Goal: Task Accomplishment & Management: Use online tool/utility

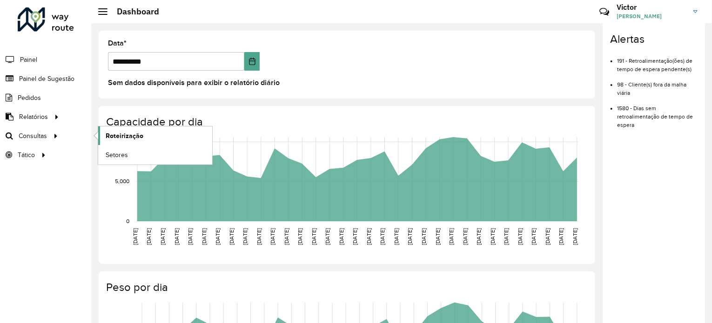
click at [120, 133] on span "Roteirização" at bounding box center [125, 136] width 38 height 10
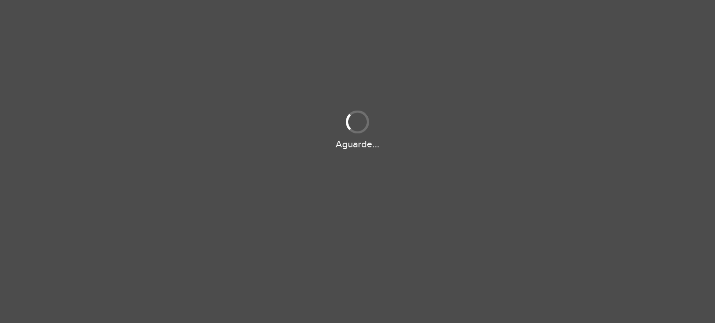
click at [120, 133] on div "Aguarde..." at bounding box center [357, 129] width 715 height 44
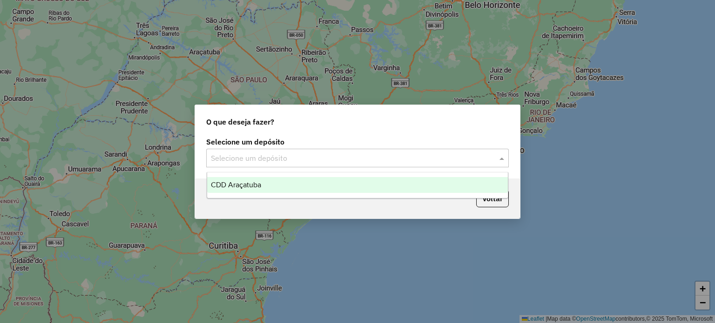
click at [320, 158] on input "text" at bounding box center [348, 158] width 274 height 11
click at [312, 185] on div "CDD Araçatuba" at bounding box center [357, 185] width 301 height 16
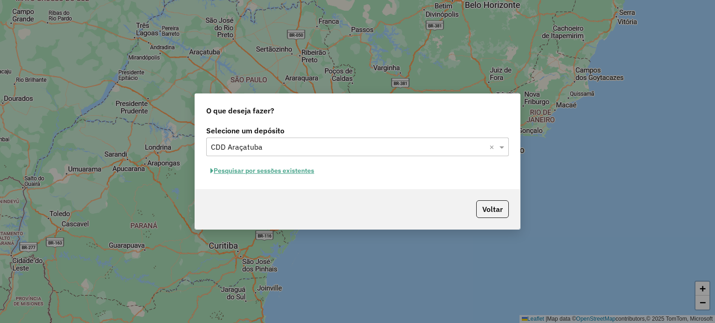
click at [415, 149] on input "text" at bounding box center [348, 147] width 274 height 11
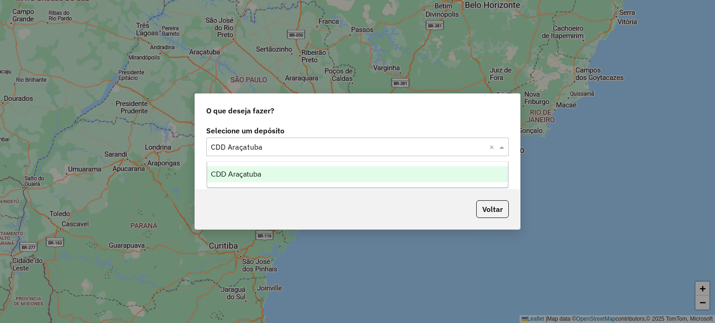
click at [406, 174] on div "CDD Araçatuba" at bounding box center [357, 175] width 301 height 16
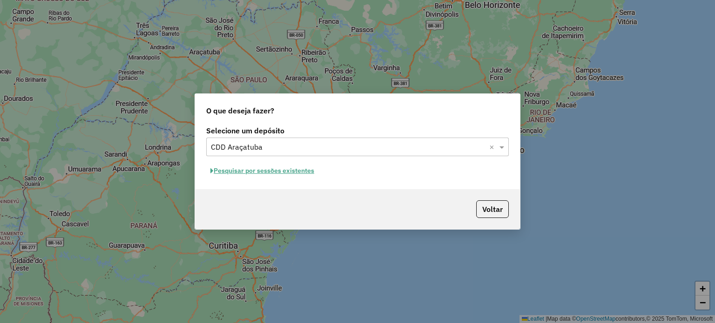
click at [289, 167] on button "Pesquisar por sessões existentes" at bounding box center [262, 171] width 112 height 14
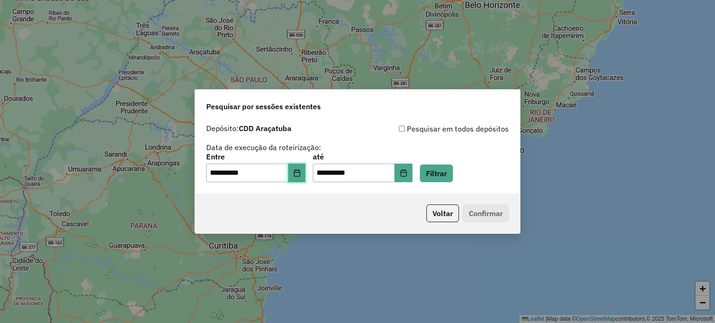
click at [301, 174] on icon "Choose Date" at bounding box center [296, 172] width 7 height 7
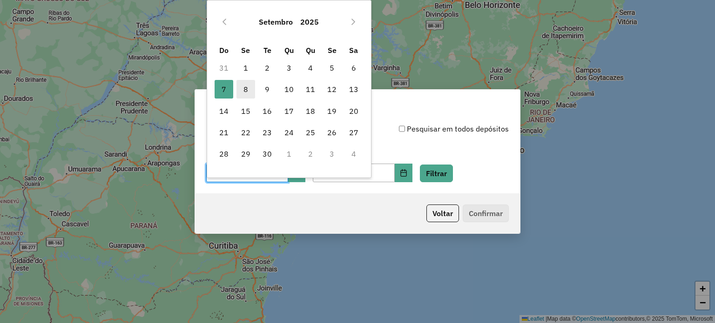
click at [249, 86] on span "8" at bounding box center [245, 89] width 19 height 19
type input "**********"
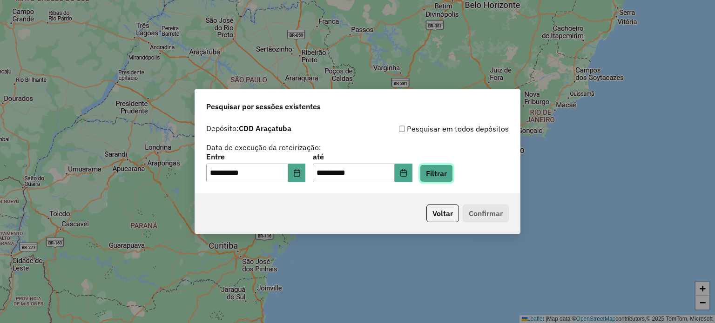
click at [449, 171] on button "Filtrar" at bounding box center [436, 174] width 33 height 18
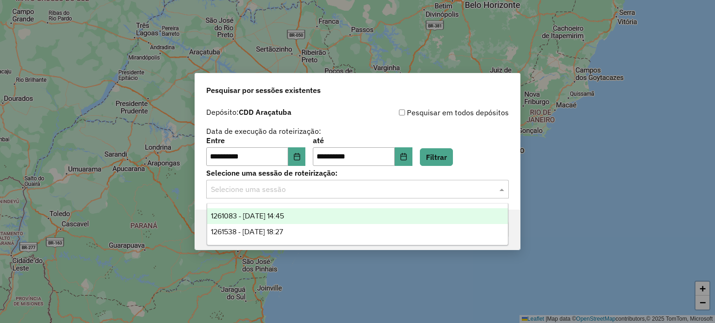
click at [410, 189] on input "text" at bounding box center [348, 189] width 274 height 11
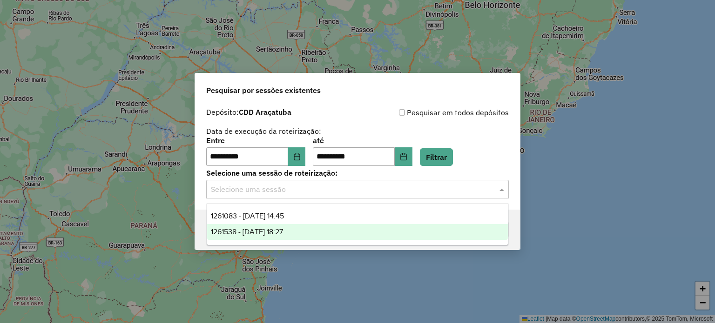
click at [315, 226] on div "1261538 - 08/09/2025 18:27" at bounding box center [357, 232] width 301 height 16
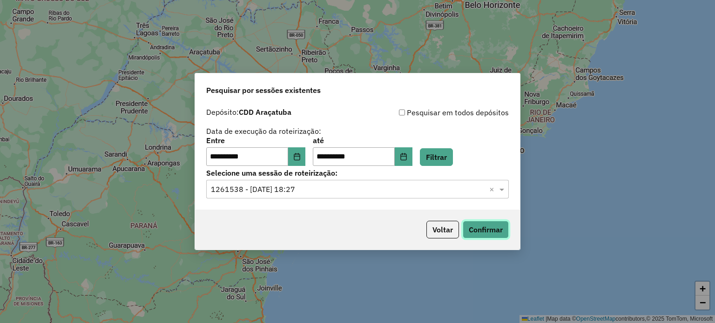
click at [492, 228] on button "Confirmar" at bounding box center [485, 230] width 46 height 18
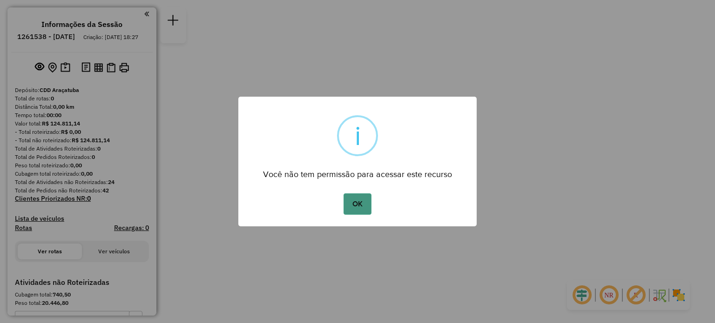
click at [359, 205] on button "OK" at bounding box center [356, 204] width 27 height 21
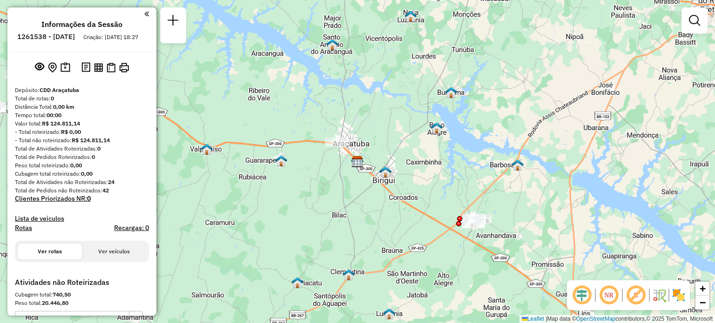
click at [144, 16] on em at bounding box center [146, 14] width 5 height 8
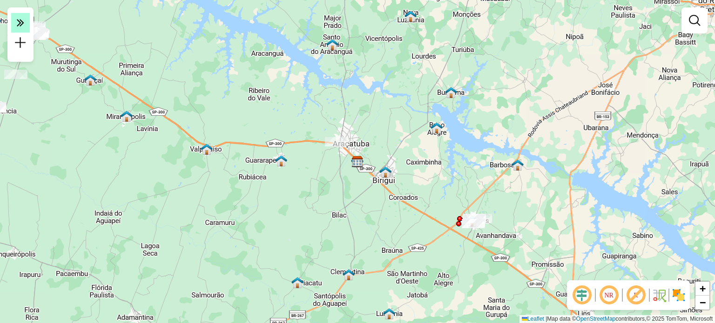
click at [25, 20] on em at bounding box center [20, 23] width 19 height 20
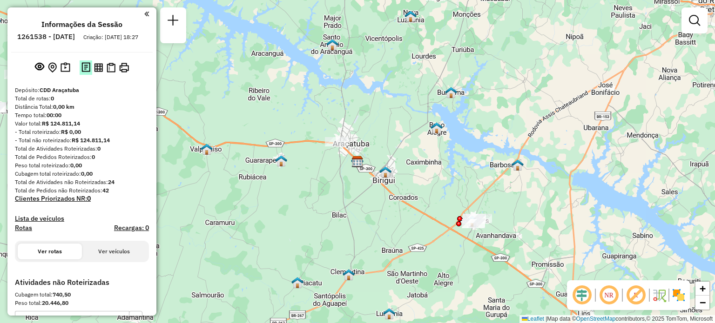
click at [85, 73] on img at bounding box center [85, 67] width 9 height 11
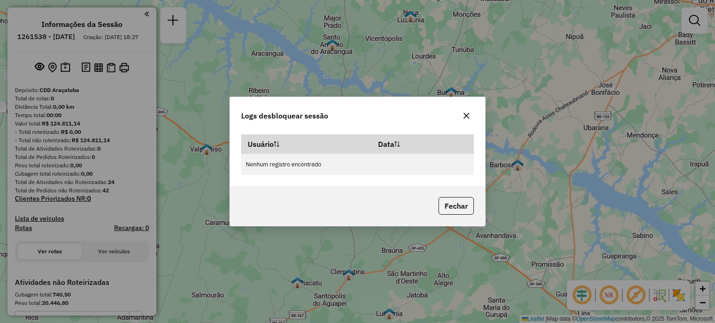
click at [468, 117] on icon "button" at bounding box center [465, 115] width 7 height 7
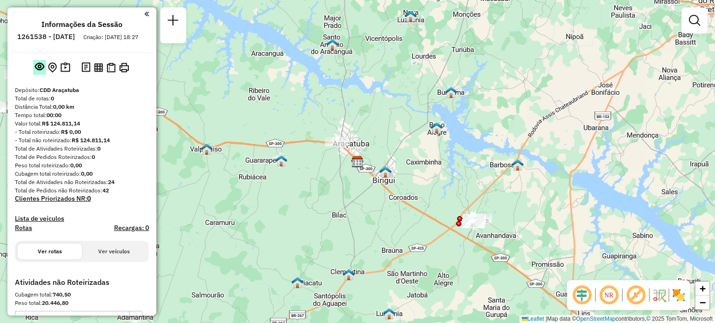
click at [36, 71] on em at bounding box center [39, 66] width 9 height 9
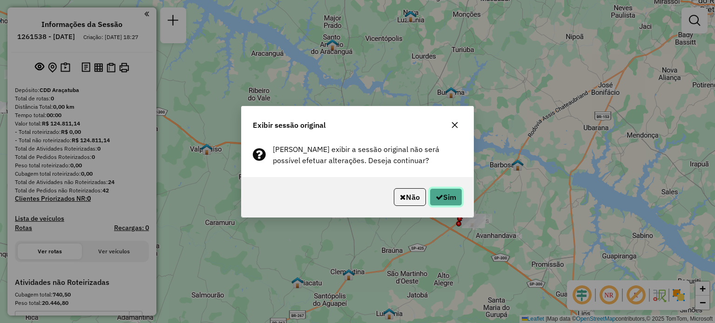
click at [455, 195] on button "Sim" at bounding box center [445, 197] width 33 height 18
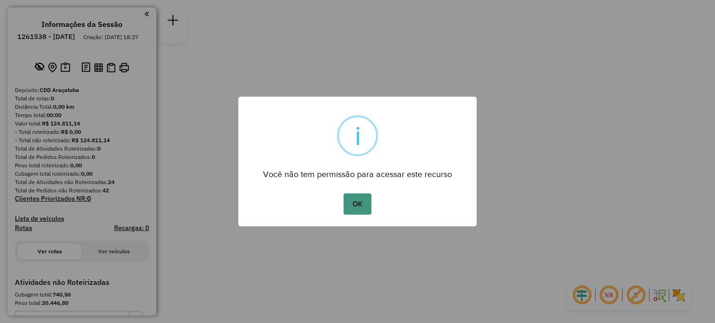
click at [357, 201] on button "OK" at bounding box center [356, 204] width 27 height 21
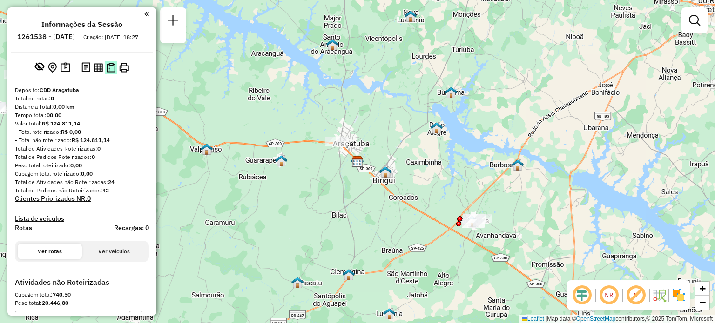
click at [108, 73] on img at bounding box center [111, 68] width 9 height 10
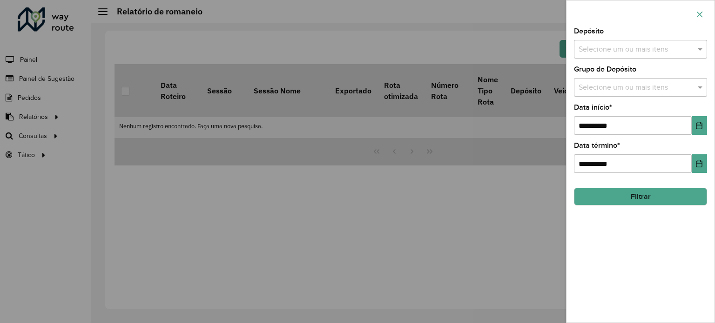
click at [701, 13] on icon "button" at bounding box center [699, 14] width 7 height 7
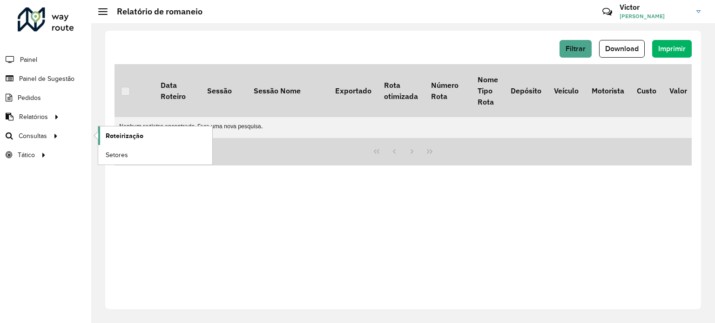
click at [110, 135] on span "Roteirização" at bounding box center [125, 136] width 38 height 10
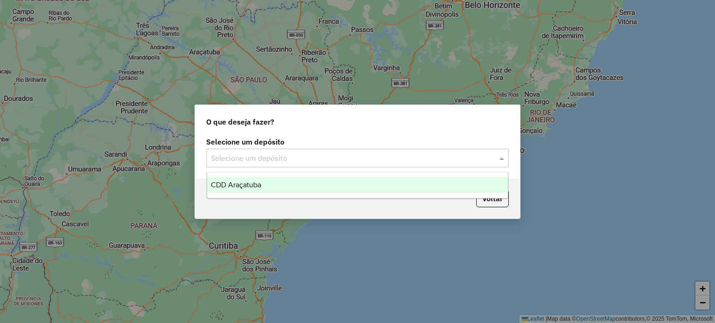
click at [248, 157] on input "text" at bounding box center [348, 158] width 274 height 11
click at [250, 181] on span "CDD Araçatuba" at bounding box center [236, 185] width 50 height 8
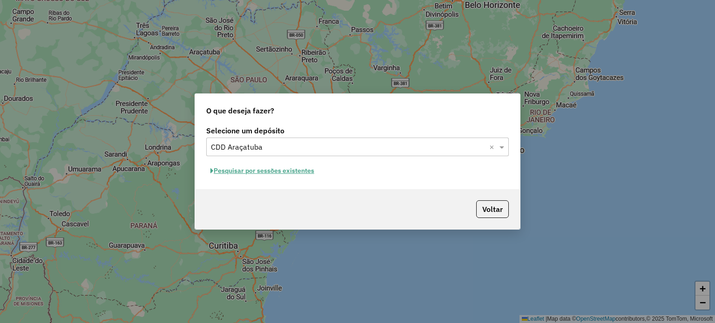
click at [290, 169] on button "Pesquisar por sessões existentes" at bounding box center [262, 171] width 112 height 14
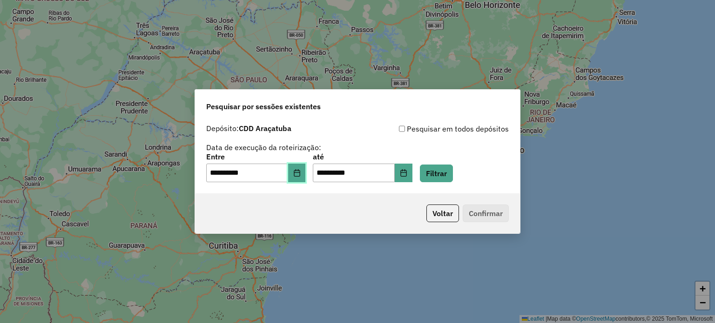
click at [301, 173] on icon "Choose Date" at bounding box center [296, 172] width 7 height 7
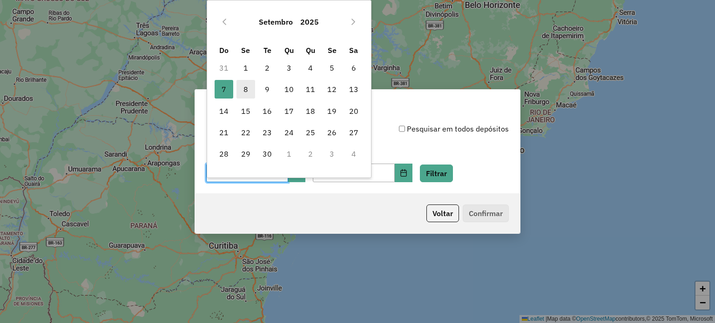
click at [246, 91] on span "8" at bounding box center [245, 89] width 19 height 19
type input "**********"
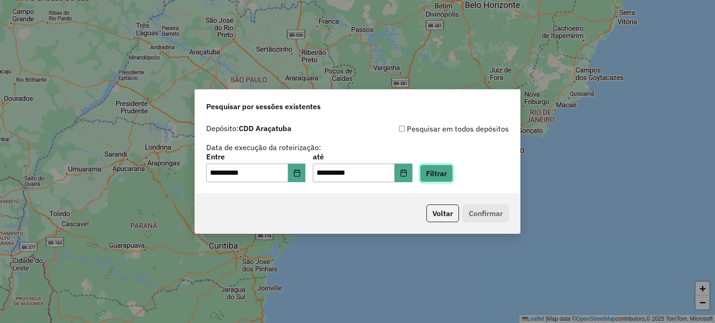
click at [447, 169] on button "Filtrar" at bounding box center [436, 174] width 33 height 18
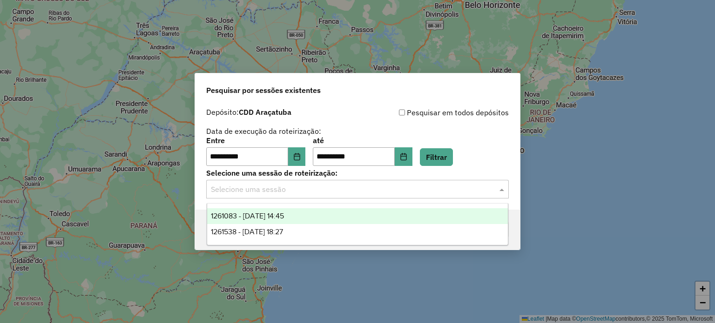
click at [415, 193] on input "text" at bounding box center [348, 189] width 274 height 11
click at [361, 215] on div "1261083 - [DATE] 14:45" at bounding box center [357, 216] width 301 height 16
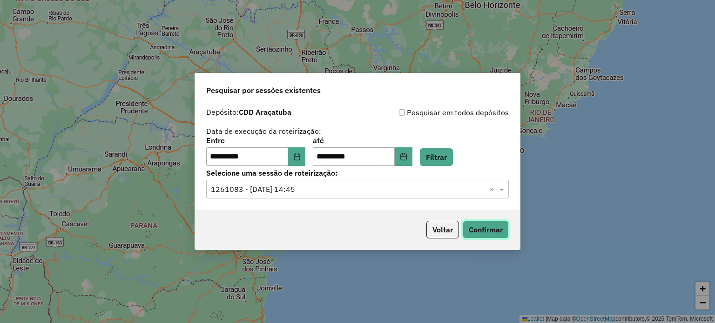
click at [495, 232] on button "Confirmar" at bounding box center [485, 230] width 46 height 18
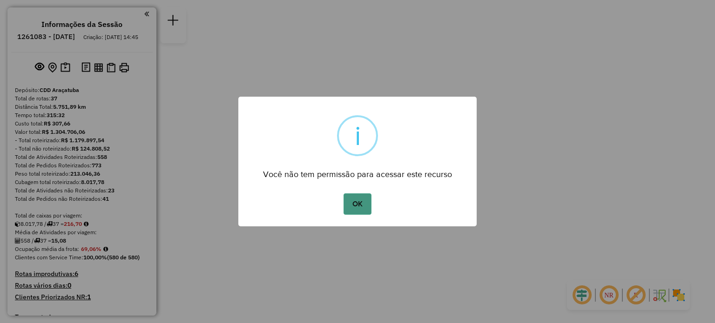
click at [354, 204] on button "OK" at bounding box center [356, 204] width 27 height 21
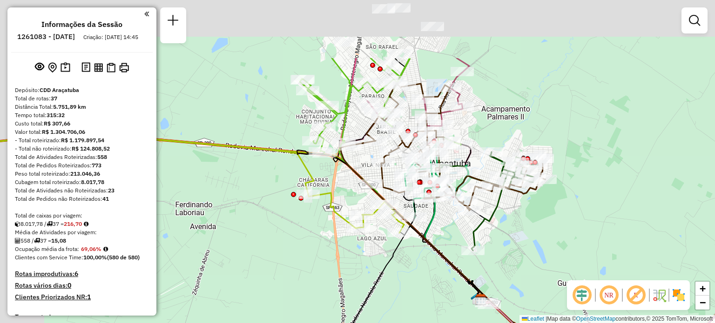
drag, startPoint x: 210, startPoint y: 149, endPoint x: 274, endPoint y: 241, distance: 112.2
click at [274, 241] on div "Janela de atendimento Grade de atendimento Capacidade Transportadoras Veículos …" at bounding box center [357, 161] width 715 height 323
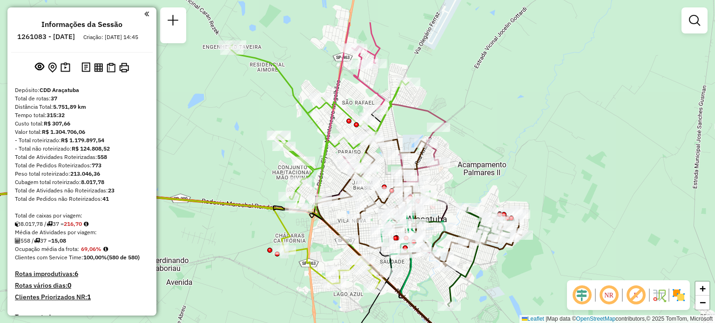
drag, startPoint x: 291, startPoint y: 249, endPoint x: 266, endPoint y: 304, distance: 60.6
click at [266, 304] on div "Janela de atendimento Grade de atendimento Capacidade Transportadoras Veículos …" at bounding box center [357, 161] width 715 height 323
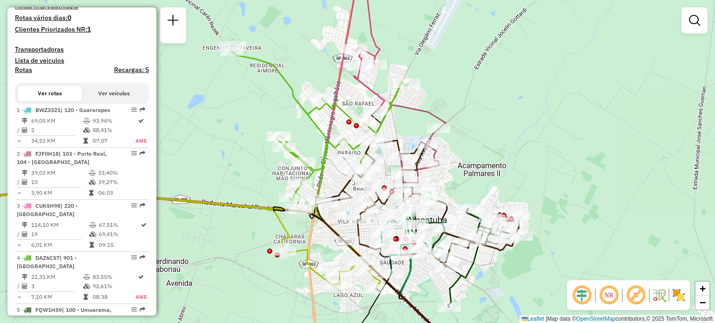
scroll to position [1770, 0]
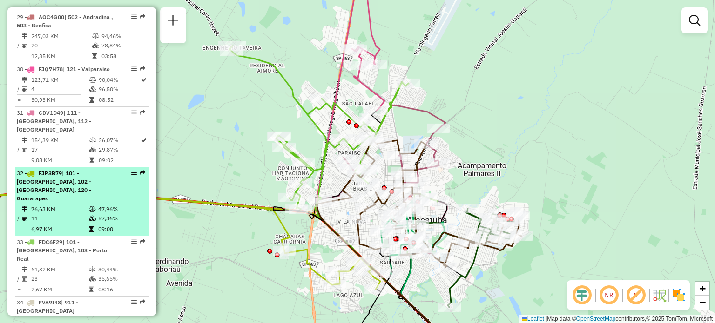
select select "**********"
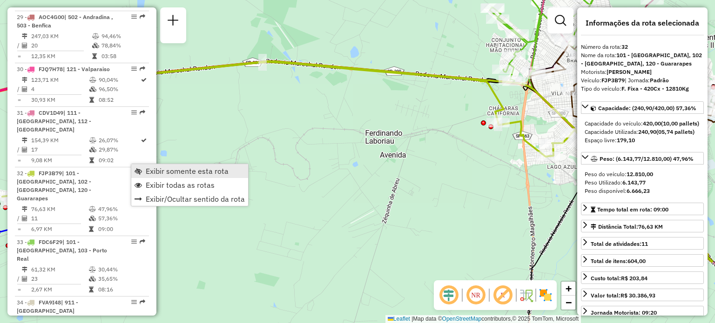
click at [154, 170] on span "Exibir somente esta rota" at bounding box center [187, 170] width 83 height 7
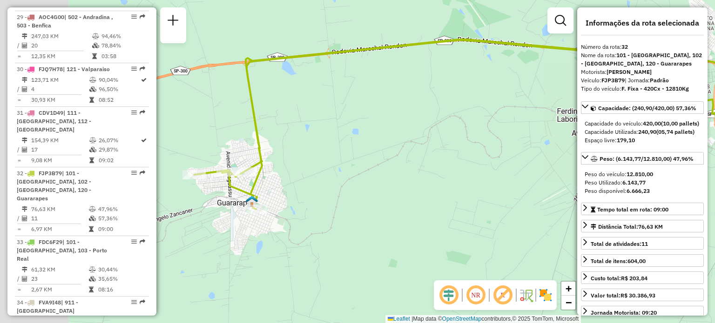
drag, startPoint x: 300, startPoint y: 194, endPoint x: 432, endPoint y: 190, distance: 132.2
click at [432, 190] on div "Janela de atendimento Grade de atendimento Capacidade Transportadoras Veículos …" at bounding box center [357, 161] width 715 height 323
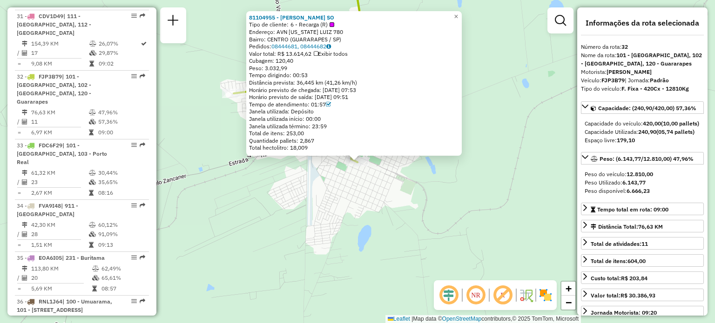
scroll to position [1918, 0]
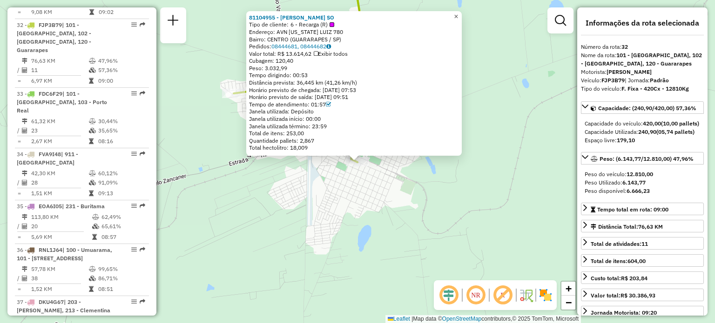
click at [458, 13] on span "×" at bounding box center [456, 17] width 4 height 8
click at [458, 14] on span "×" at bounding box center [456, 17] width 4 height 8
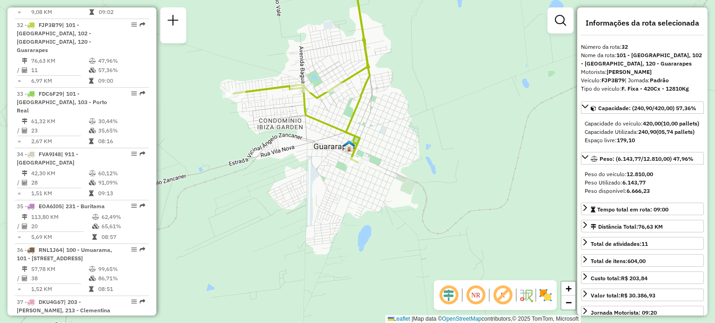
scroll to position [1196, 0]
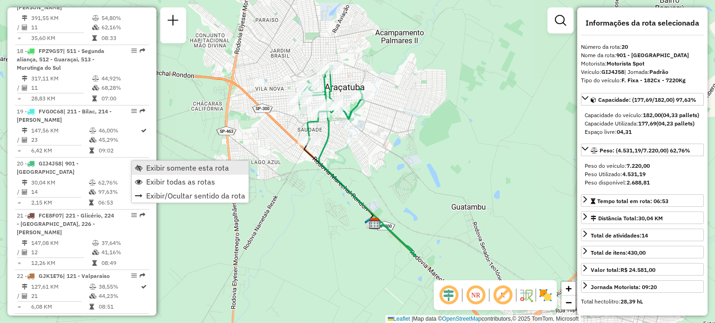
click at [149, 166] on span "Exibir somente esta rota" at bounding box center [187, 167] width 83 height 7
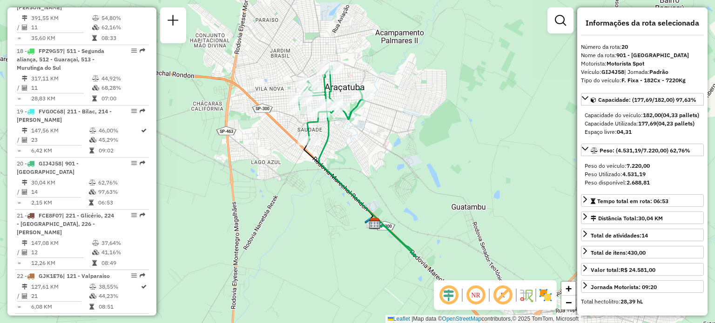
click at [548, 301] on img at bounding box center [545, 295] width 15 height 15
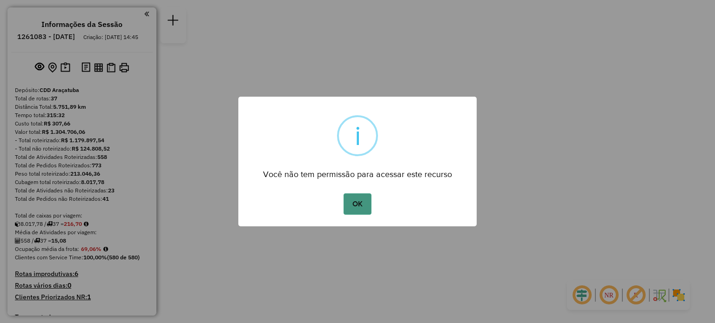
click at [355, 198] on button "OK" at bounding box center [356, 204] width 27 height 21
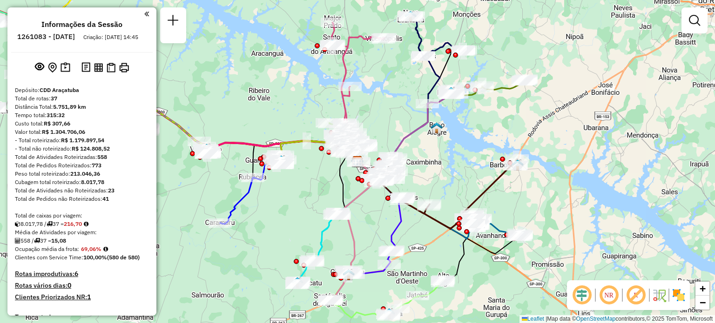
click at [286, 230] on div "Janela de atendimento Grade de atendimento Capacidade Transportadoras Veículos …" at bounding box center [357, 161] width 715 height 323
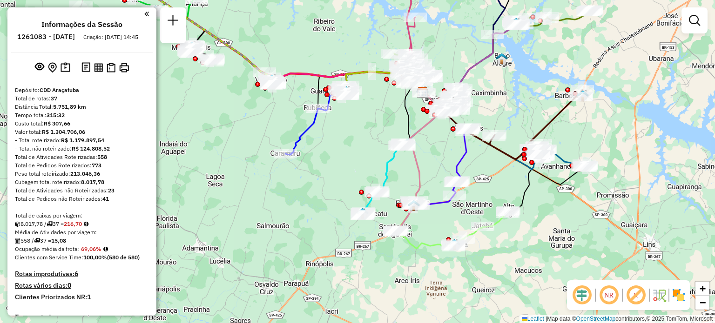
drag, startPoint x: 284, startPoint y: 205, endPoint x: 349, endPoint y: 135, distance: 95.1
click at [349, 135] on div "Janela de atendimento Grade de atendimento Capacidade Transportadoras Veículos …" at bounding box center [357, 161] width 715 height 323
click at [374, 154] on div "Janela de atendimento Grade de atendimento Capacidade Transportadoras Veículos …" at bounding box center [357, 161] width 715 height 323
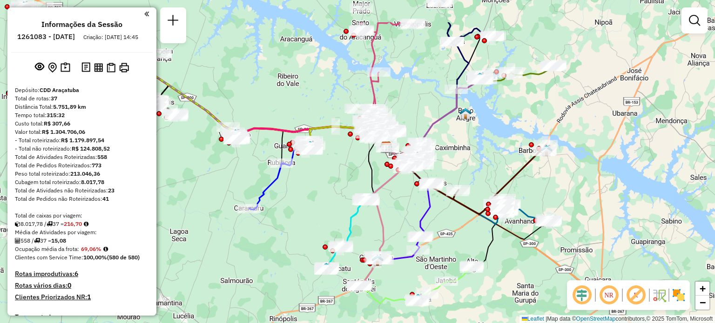
drag, startPoint x: 374, startPoint y: 164, endPoint x: 338, endPoint y: 219, distance: 65.8
click at [338, 219] on div "Janela de atendimento Grade de atendimento Capacidade Transportadoras Veículos …" at bounding box center [357, 161] width 715 height 323
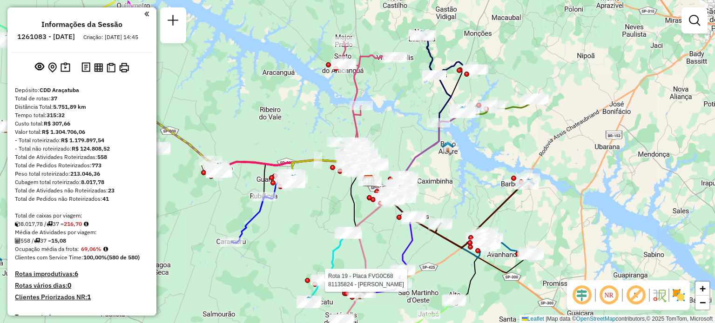
drag, startPoint x: 428, startPoint y: 73, endPoint x: 410, endPoint y: 108, distance: 39.3
click at [410, 108] on div "Rota 19 - Placa FVG0C68 81135824 - DIRCE [PERSON_NAME] de atendimento Grade de …" at bounding box center [357, 161] width 715 height 323
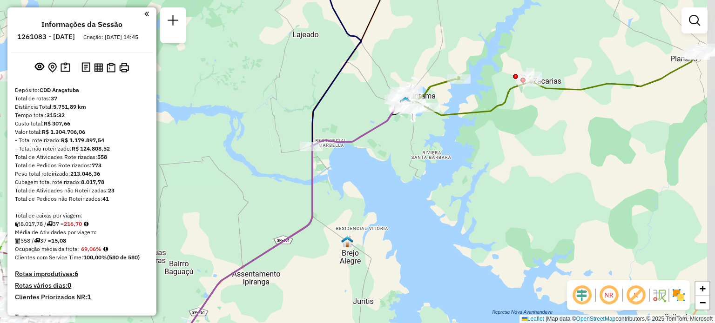
drag, startPoint x: 503, startPoint y: 196, endPoint x: 437, endPoint y: 187, distance: 67.2
click at [437, 187] on div "Rota 19 - Placa FVG0C68 81135824 - DIRCE [PERSON_NAME] de atendimento Grade de …" at bounding box center [357, 161] width 715 height 323
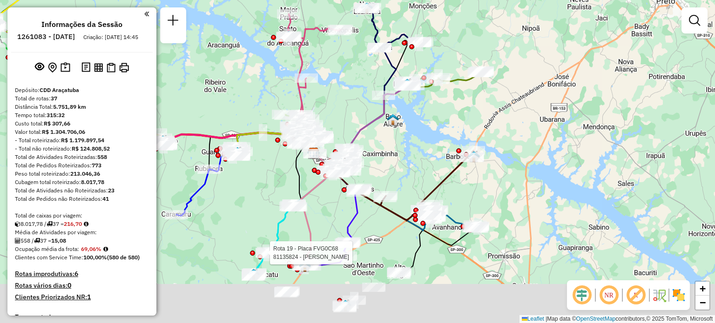
drag, startPoint x: 435, startPoint y: 218, endPoint x: 410, endPoint y: 136, distance: 85.6
click at [410, 136] on div "Rota 19 - Placa FVG0C68 81135824 - DIRCE [PERSON_NAME] de atendimento Grade de …" at bounding box center [357, 161] width 715 height 323
